Goal: Go to known website: Access a specific website the user already knows

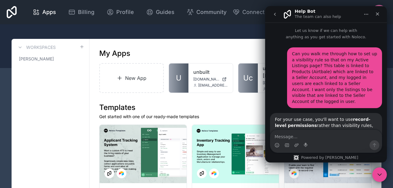
scroll to position [1, 0]
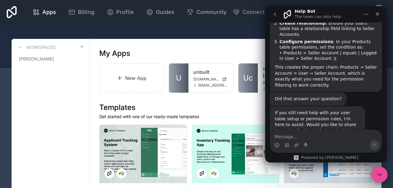
click at [379, 175] on icon "Close Intercom Messenger" at bounding box center [378, 173] width 7 height 7
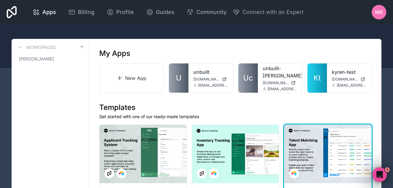
scroll to position [1348, 0]
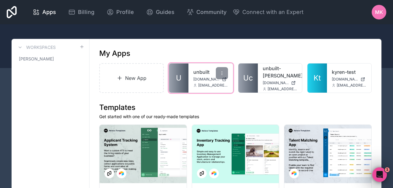
click at [207, 73] on link "unbuilt" at bounding box center [210, 71] width 35 height 7
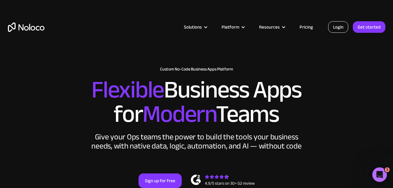
click at [335, 25] on link "Login" at bounding box center [338, 27] width 20 height 12
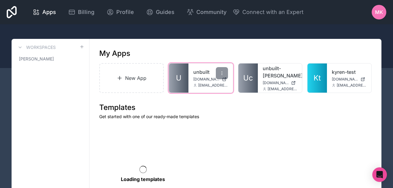
click at [201, 76] on div "unbuilt unbuilt.noloco.co mattk@unbuilt.co" at bounding box center [210, 78] width 44 height 29
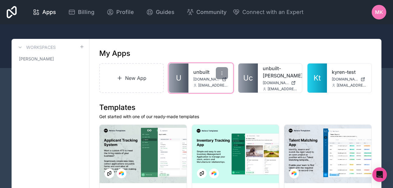
click at [201, 76] on div "unbuilt unbuilt.noloco.co mattk@unbuilt.co" at bounding box center [210, 78] width 44 height 29
click at [180, 75] on span "U" at bounding box center [178, 78] width 5 height 10
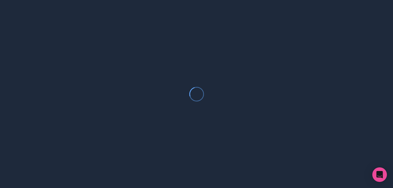
click at [180, 75] on div at bounding box center [196, 94] width 393 height 188
